Goal: Task Accomplishment & Management: Use online tool/utility

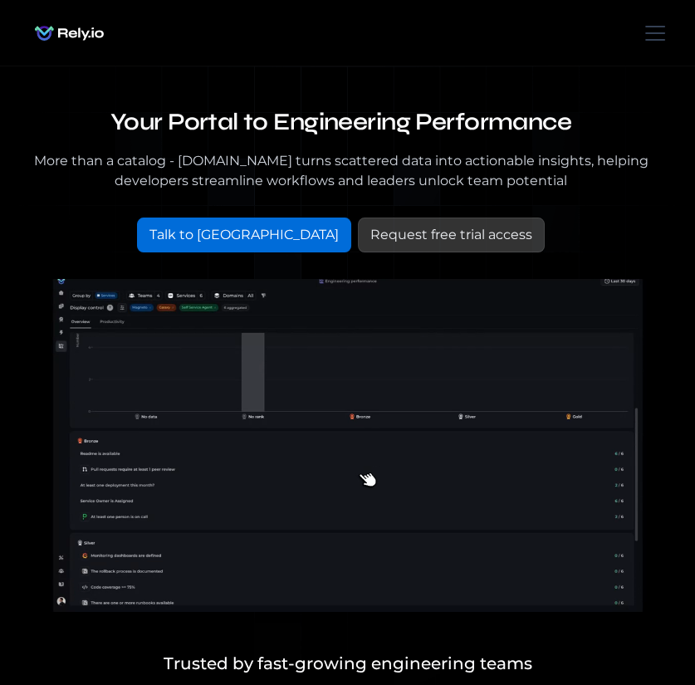
paste textarea "**********"
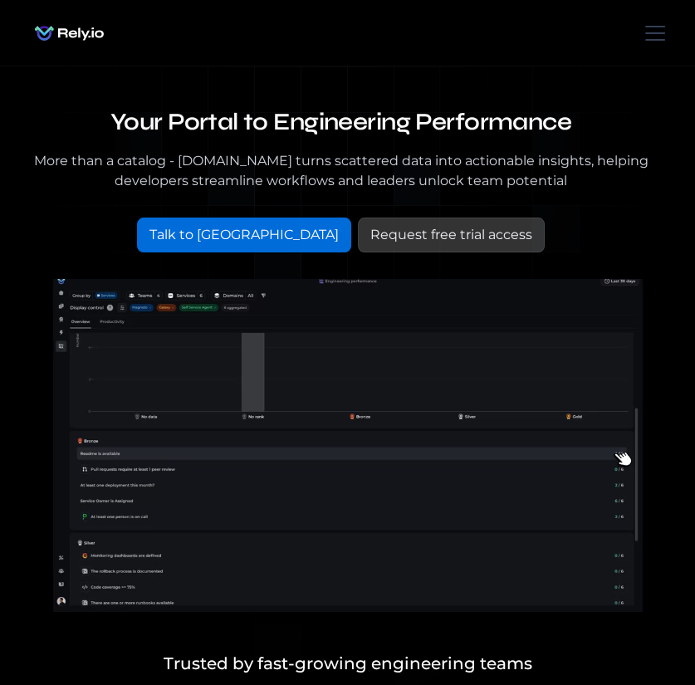
scroll to position [226, 0]
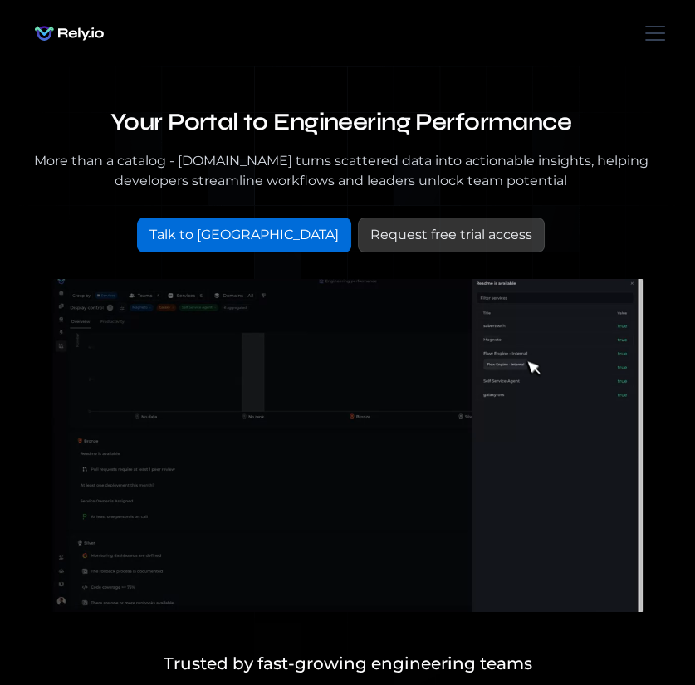
type textarea "**********"
